Goal: Task Accomplishment & Management: Complete application form

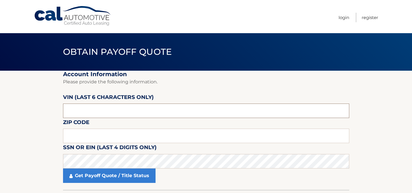
click at [71, 109] on input "text" at bounding box center [206, 111] width 286 height 14
paste input "534318"
type input "534318"
click at [82, 124] on label "Zip Code" at bounding box center [76, 123] width 26 height 11
click at [82, 134] on input "text" at bounding box center [206, 136] width 286 height 14
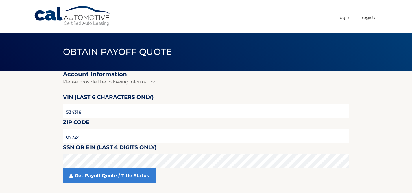
type input "07724"
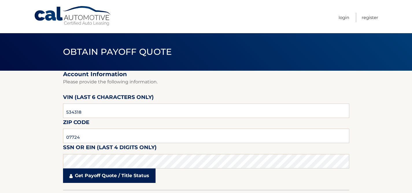
click at [81, 178] on link "Get Payoff Quote / Title Status" at bounding box center [109, 176] width 92 height 14
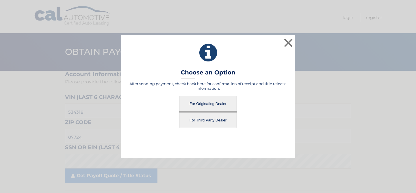
click at [201, 104] on button "For Originating Dealer" at bounding box center [208, 104] width 58 height 16
click at [187, 102] on button "For Originating Dealer" at bounding box center [208, 104] width 58 height 16
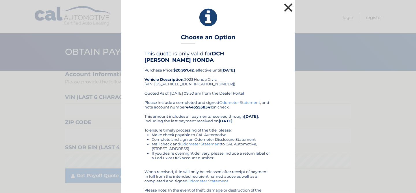
click at [286, 4] on button "×" at bounding box center [289, 8] width 12 height 12
